Goal: Obtain resource: Download file/media

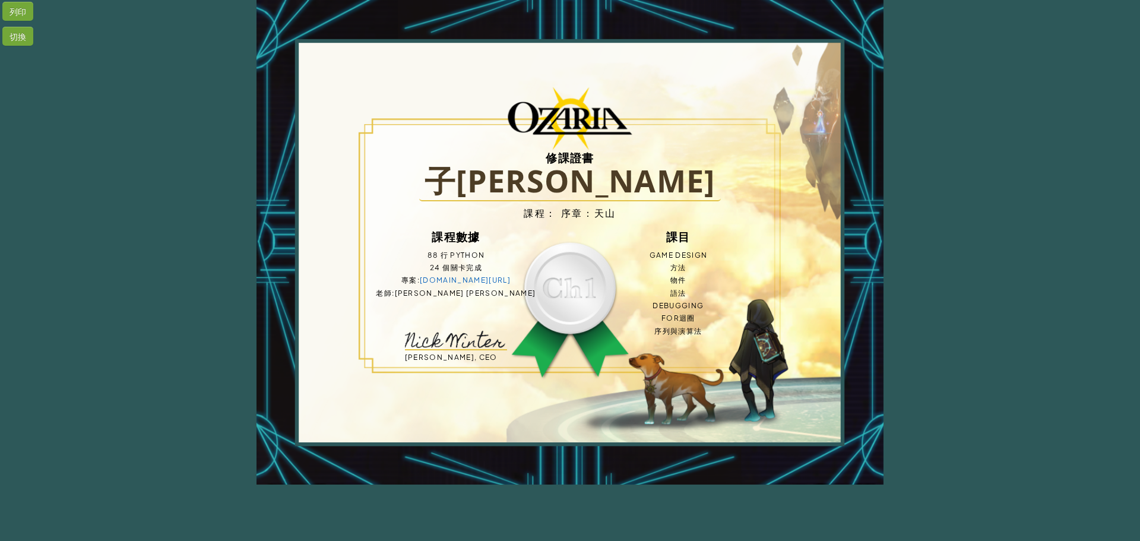
click at [1057, 137] on div "列印 切換 修課證書 子軒 羅 課程： 序章：天山 課程數據 88 行 Python 24 個關卡完成 專案 : [DOMAIN_NAME][URL] 老師 …" at bounding box center [570, 242] width 1140 height 485
drag, startPoint x: 591, startPoint y: 310, endPoint x: 940, endPoint y: 340, distance: 350.4
click at [940, 340] on div "列印 切換 修課證書 子軒 羅 課程： 序章：天山 課程數據 88 行 Python 24 個關卡完成 專案 : [DOMAIN_NAME][URL] 老師 …" at bounding box center [570, 242] width 1140 height 485
click at [865, 304] on div "修課證書 子軒 羅 課程： 序章：天山 課程數據 88 行 Python 24 個關卡完成 專案 : [DOMAIN_NAME][URL] 老師 : [PER…" at bounding box center [570, 242] width 627 height 485
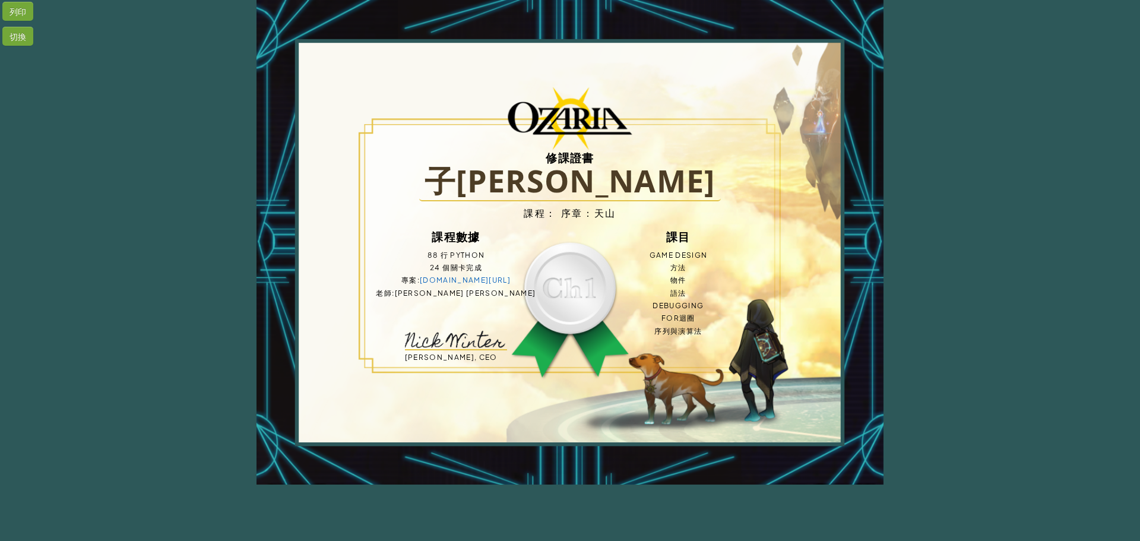
click at [906, 304] on div "列印 切換 修課證書 子軒 羅 課程： 序章：天山 課程數據 88 行 Python 24 個關卡完成 專案 : [DOMAIN_NAME][URL] 老師 …" at bounding box center [570, 242] width 1140 height 485
drag, startPoint x: 536, startPoint y: 138, endPoint x: 788, endPoint y: 300, distance: 299.6
click at [788, 300] on div "修課證書 子軒 羅 課程： 序章：天山 課程數據 88 行 Python 24 個關卡完成 專案 : [DOMAIN_NAME][URL] 老師 : [PER…" at bounding box center [570, 242] width 627 height 485
drag, startPoint x: 285, startPoint y: 43, endPoint x: 384, endPoint y: 119, distance: 124.9
click at [384, 119] on div "修課證書 子軒 羅 課程： 序章：天山 課程數據 88 行 Python 24 個關卡完成 專案 : [DOMAIN_NAME][URL] 老師 : [PER…" at bounding box center [570, 242] width 627 height 485
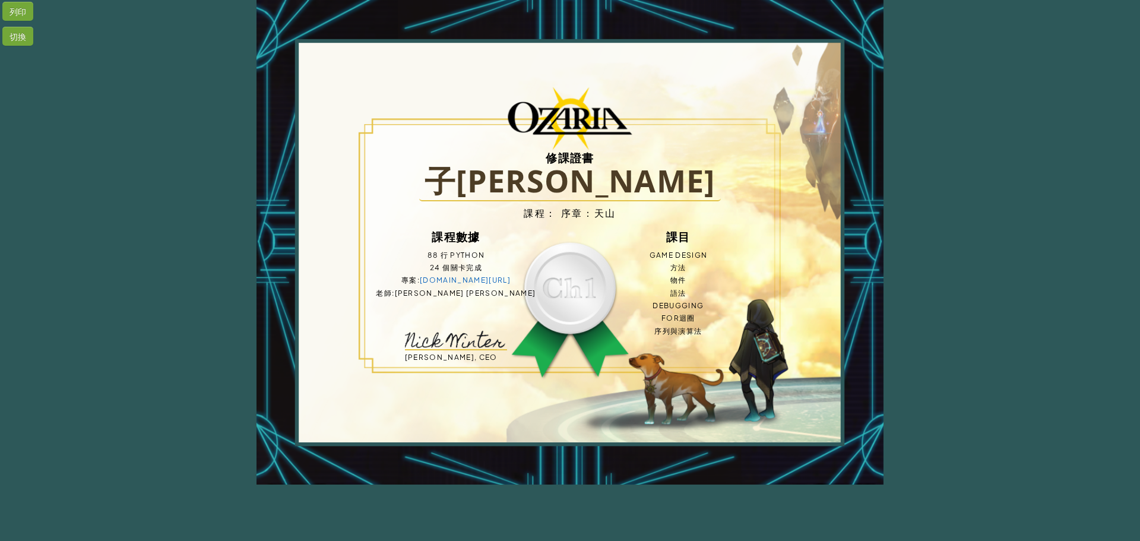
click at [14, 5] on div "列印" at bounding box center [17, 11] width 31 height 19
